Goal: Task Accomplishment & Management: Manage account settings

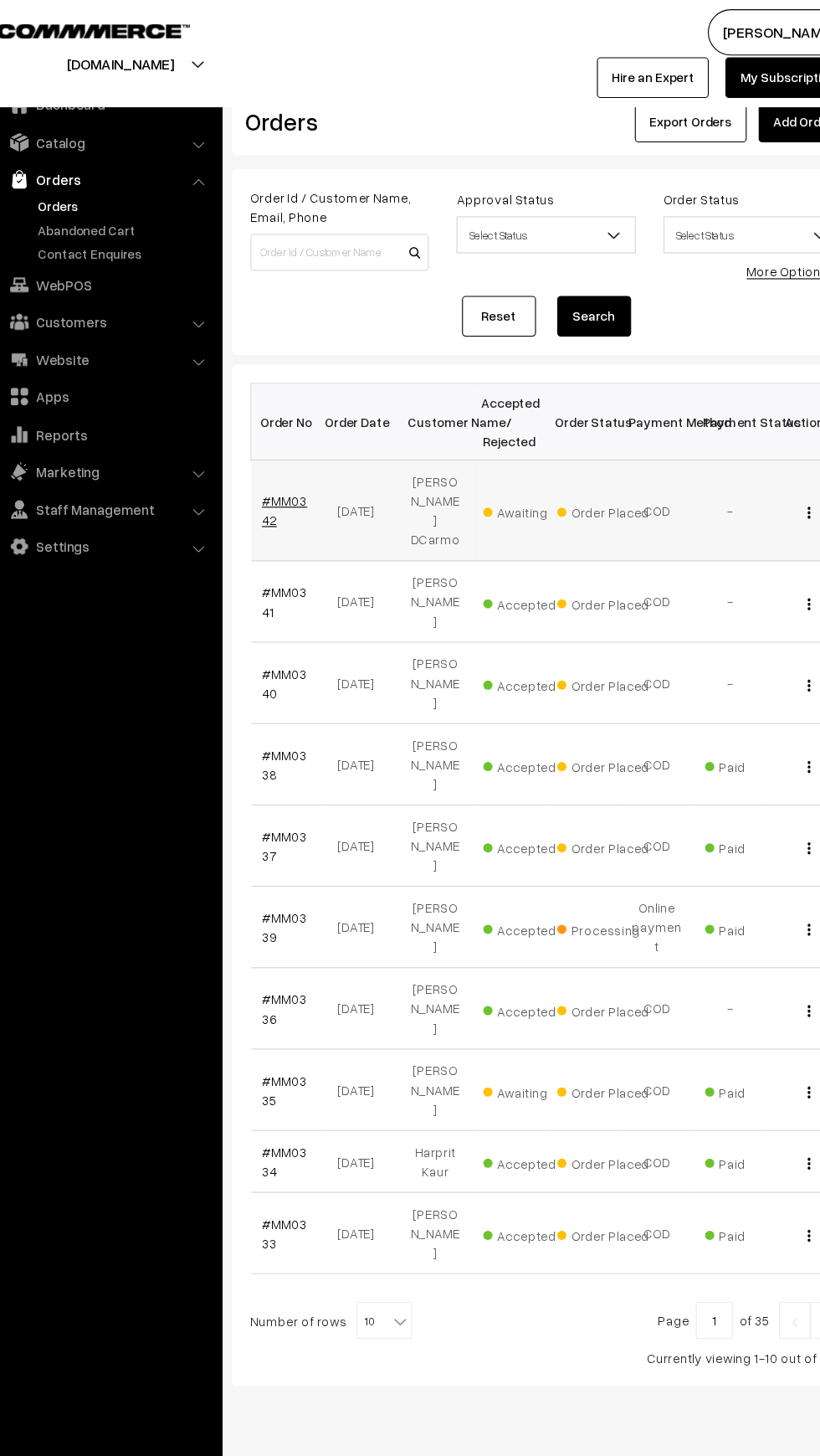
click at [299, 450] on link "#MM0342" at bounding box center [282, 462] width 41 height 32
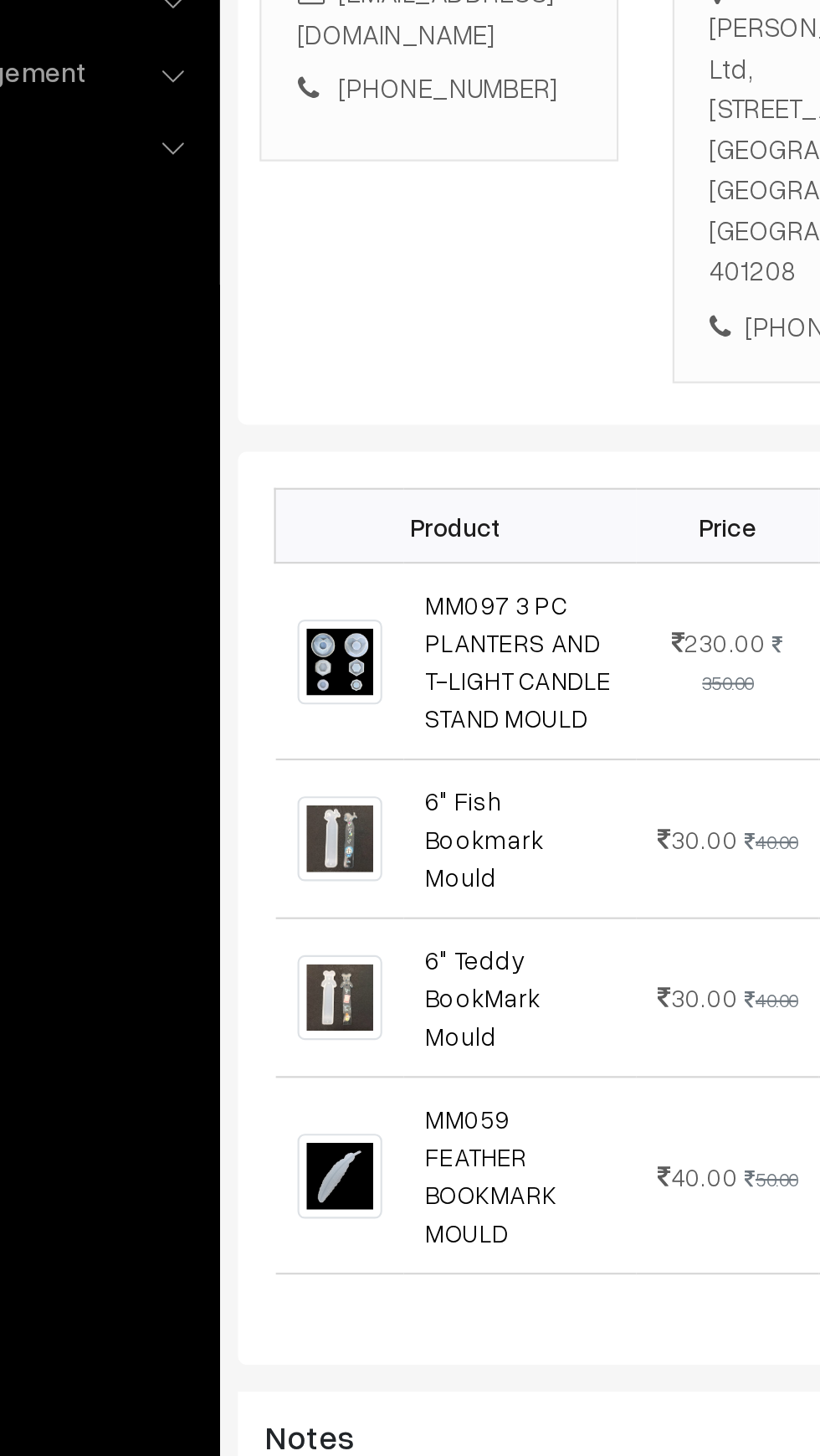
scroll to position [3, 0]
